Goal: Task Accomplishment & Management: Complete application form

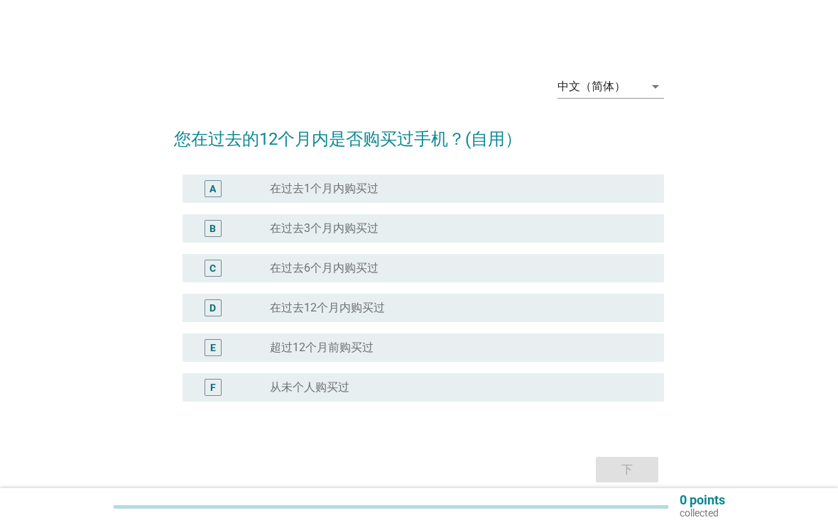
click at [631, 88] on div "中文（简体）" at bounding box center [600, 86] width 87 height 23
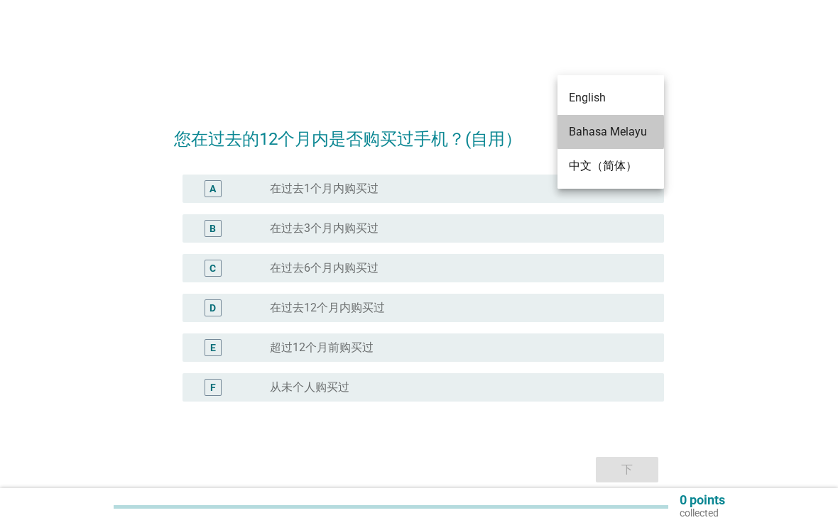
click at [640, 136] on div "Bahasa Melayu" at bounding box center [611, 132] width 84 height 17
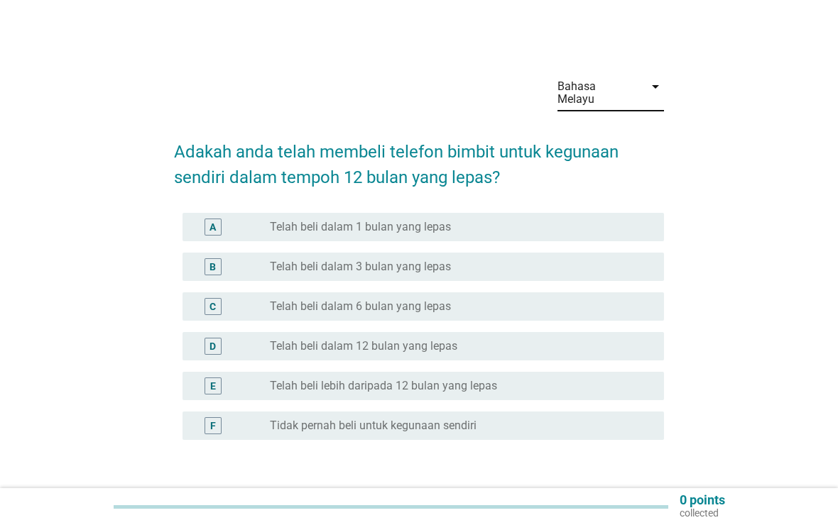
click at [637, 87] on div "Bahasa Melayu" at bounding box center [600, 92] width 87 height 35
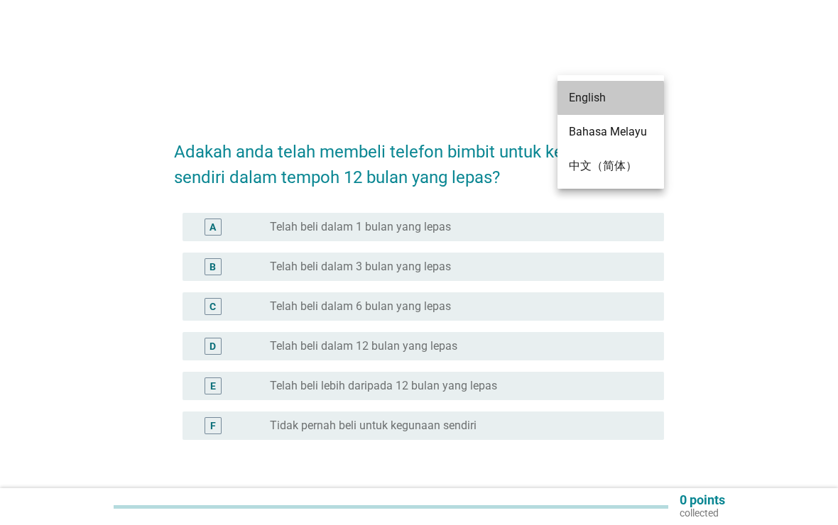
click at [618, 104] on div "English" at bounding box center [611, 97] width 84 height 17
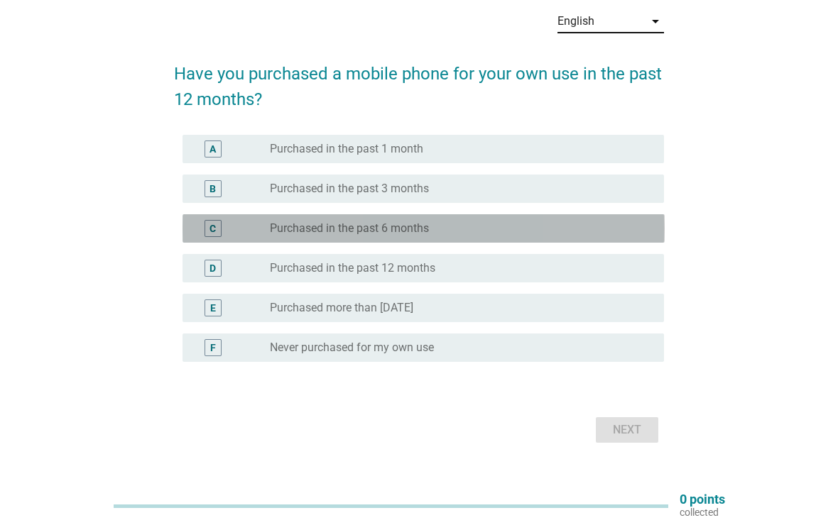
scroll to position [65, 0]
click at [527, 227] on div "radio_button_unchecked Purchased in the past 6 months" at bounding box center [455, 228] width 371 height 14
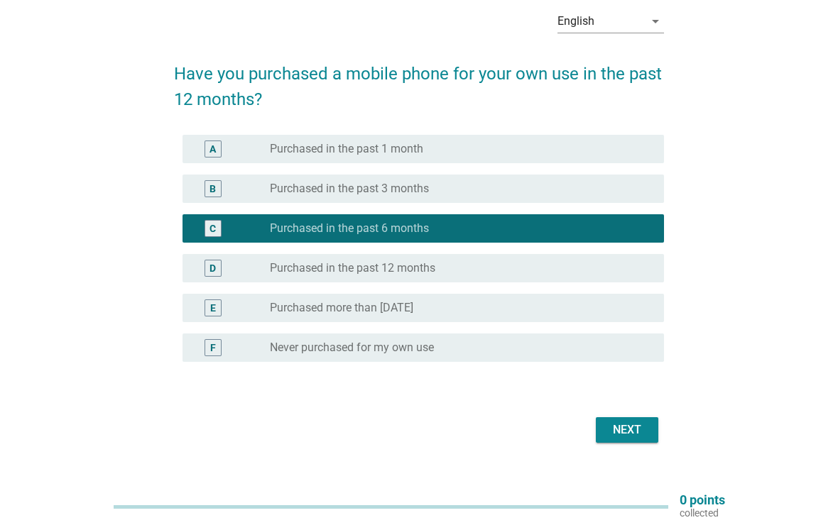
click at [642, 429] on div "Next" at bounding box center [627, 430] width 40 height 17
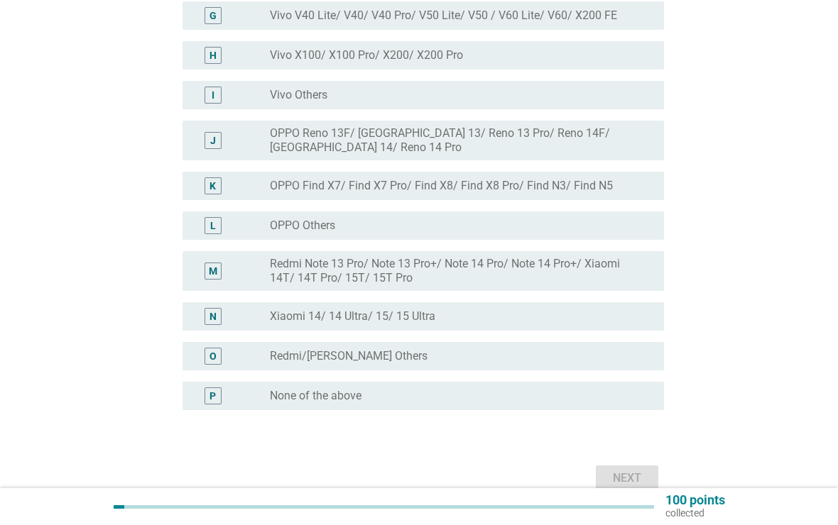
scroll to position [424, 0]
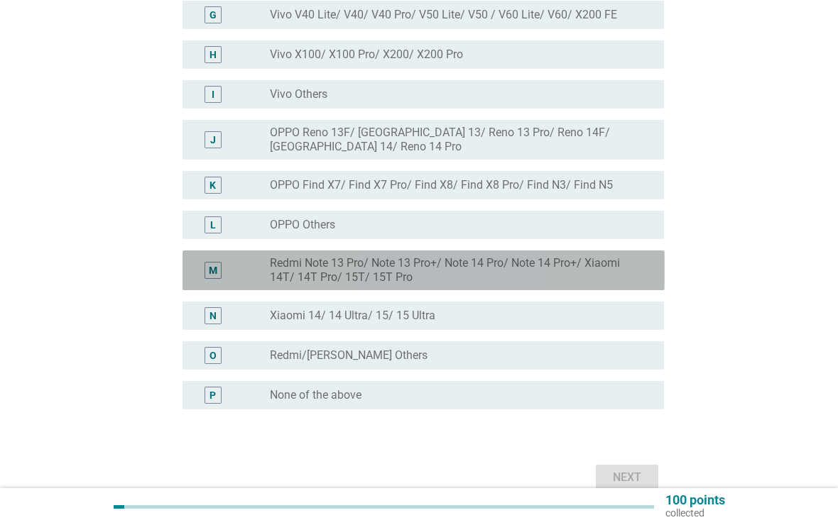
click at [611, 283] on label "Redmi Note 13 Pro/ Note 13 Pro+/ Note 14 Pro/ Note 14 Pro+/ Xiaomi 14T/ 14T Pro…" at bounding box center [455, 270] width 371 height 28
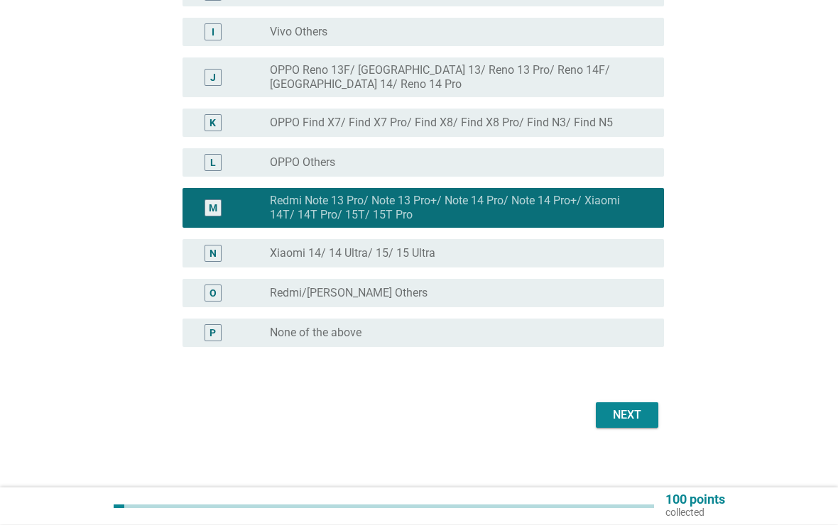
scroll to position [485, 0]
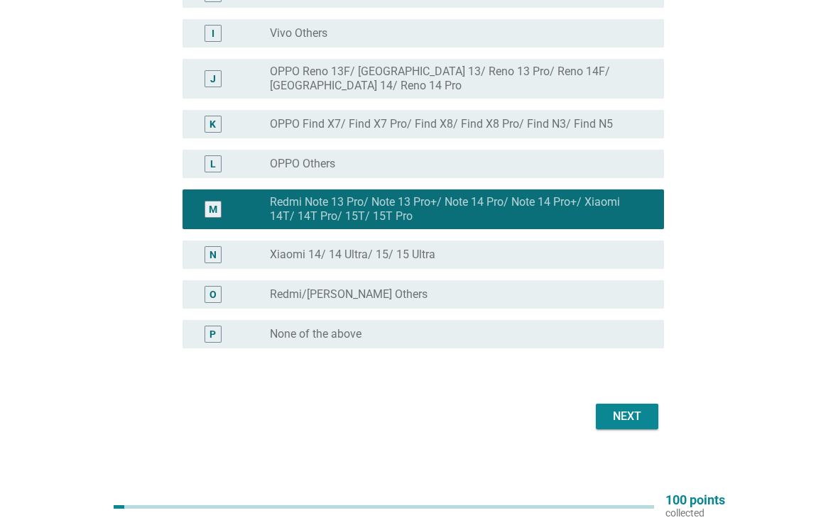
click at [610, 329] on div "radio_button_unchecked None of the above" at bounding box center [455, 334] width 371 height 14
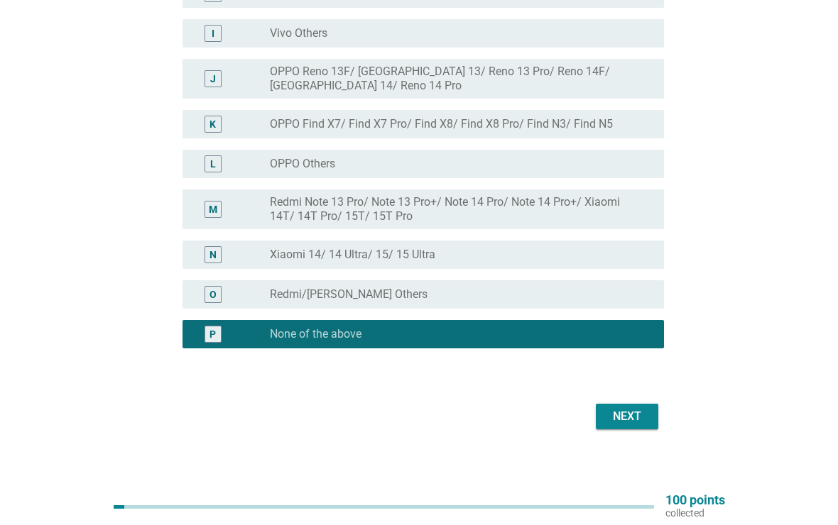
click at [647, 407] on button "Next" at bounding box center [627, 417] width 62 height 26
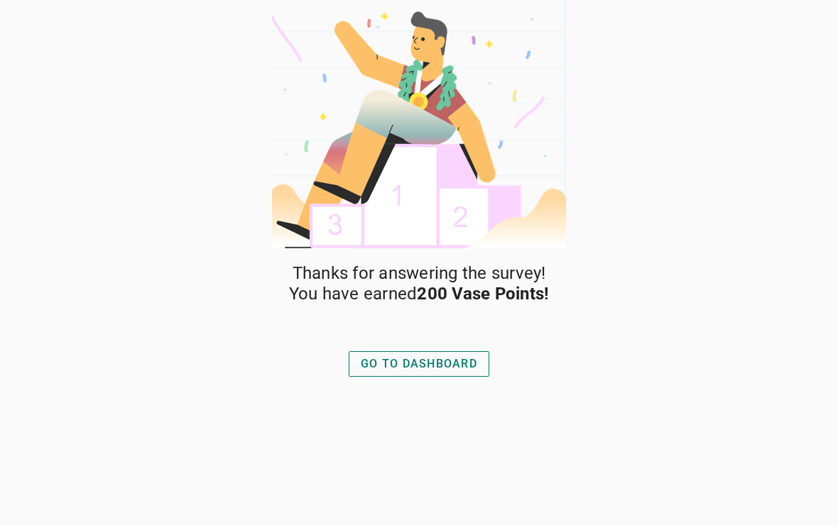
click at [464, 366] on div "GO TO DASHBOARD" at bounding box center [419, 364] width 116 height 17
